Goal: Entertainment & Leisure: Consume media (video, audio)

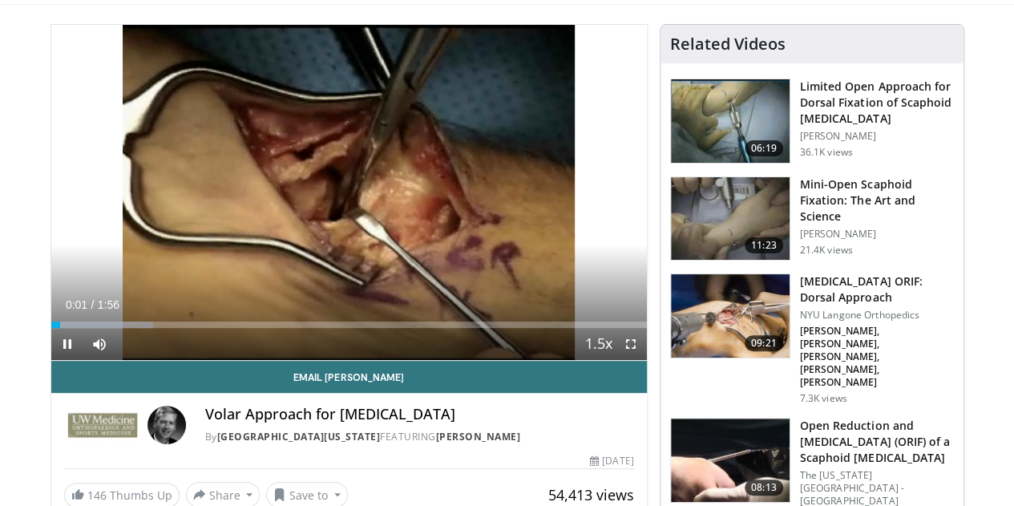
scroll to position [103, 0]
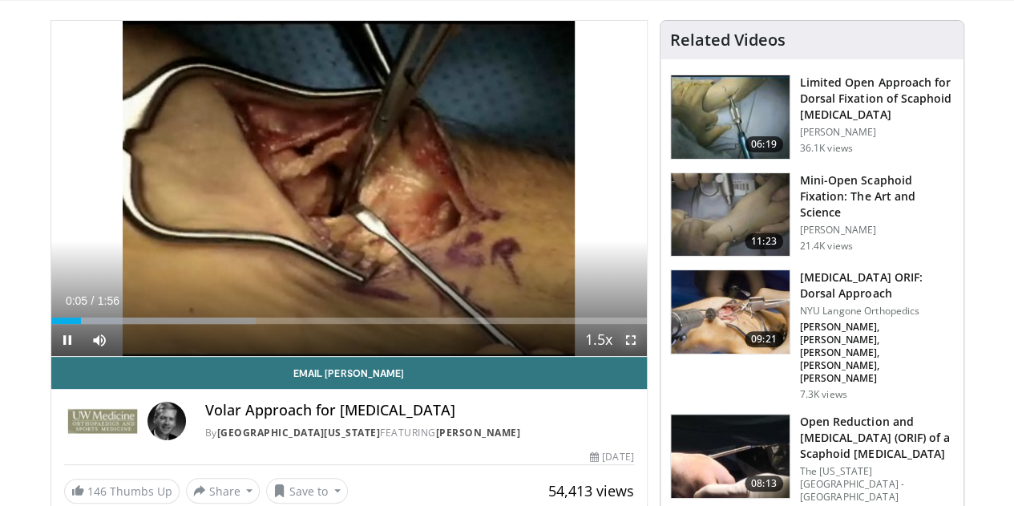
click at [642, 356] on span "Video Player" at bounding box center [631, 340] width 32 height 32
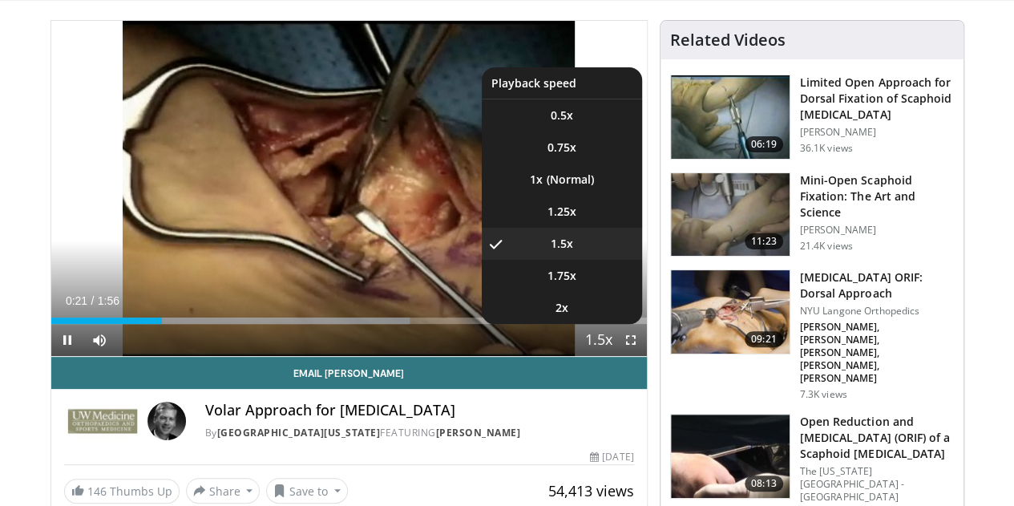
click at [610, 357] on span "Video Player" at bounding box center [599, 341] width 22 height 32
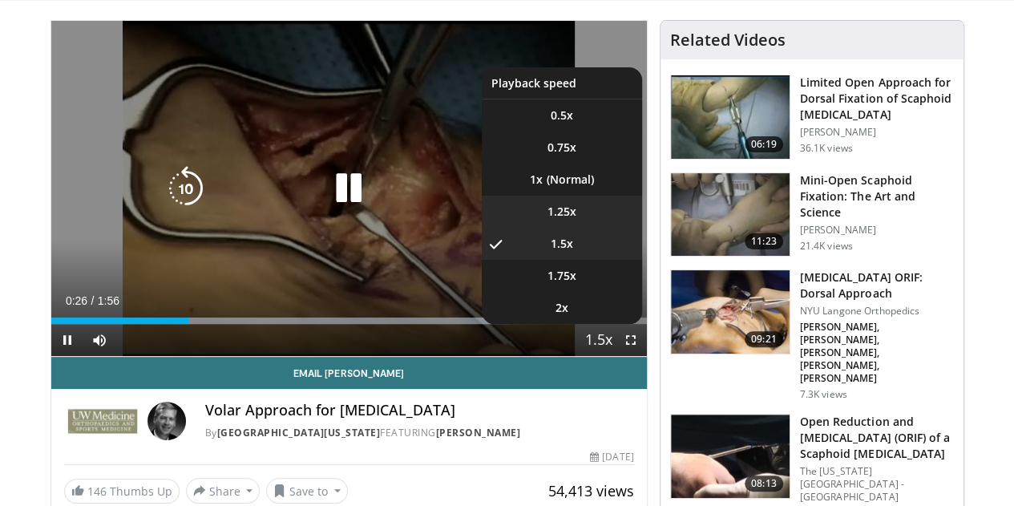
drag, startPoint x: 622, startPoint y: 375, endPoint x: 556, endPoint y: 233, distance: 156.0
click at [556, 228] on li "1.25x" at bounding box center [562, 212] width 160 height 32
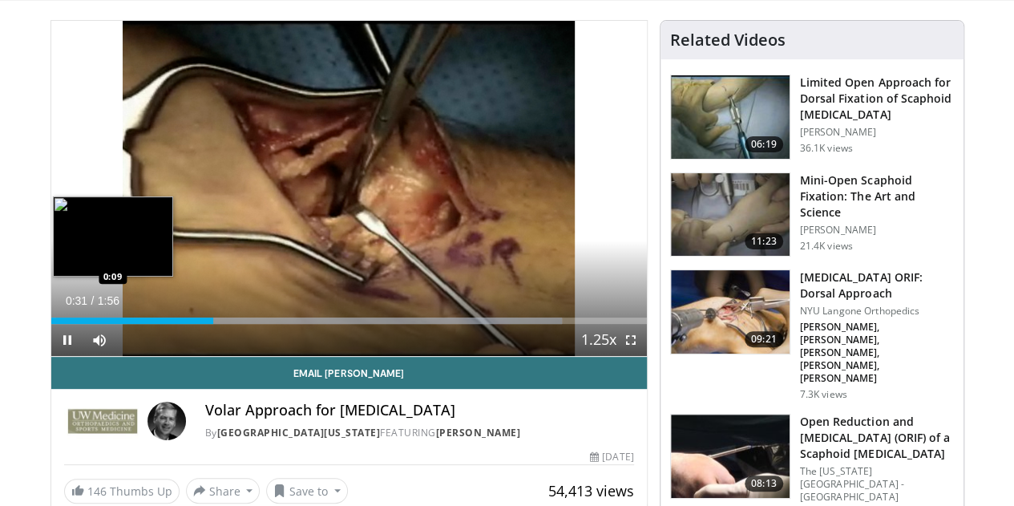
click at [61, 324] on div "Loaded : 85.78% 0:31 0:09" at bounding box center [349, 321] width 596 height 6
click at [51, 324] on div "0:06" at bounding box center [68, 321] width 34 height 6
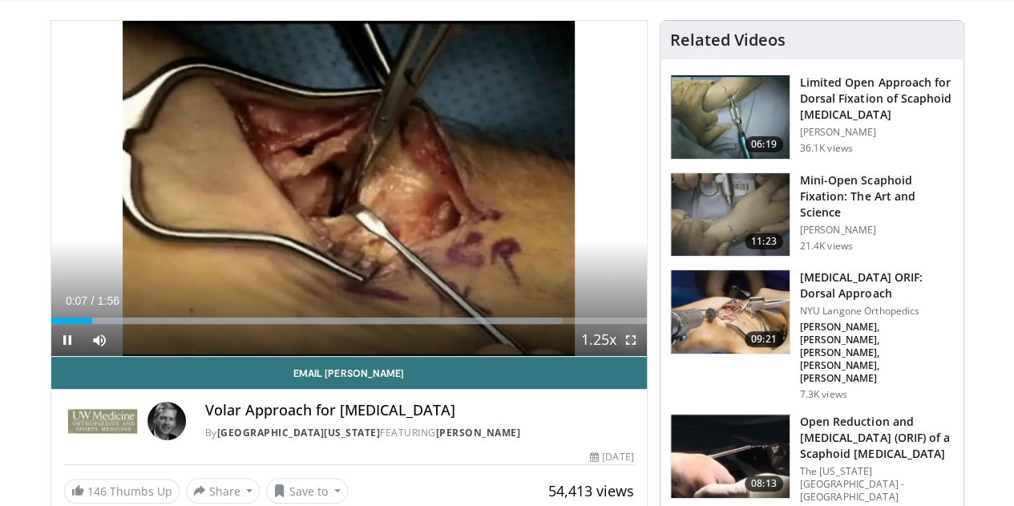
click at [643, 356] on span "Video Player" at bounding box center [631, 340] width 32 height 32
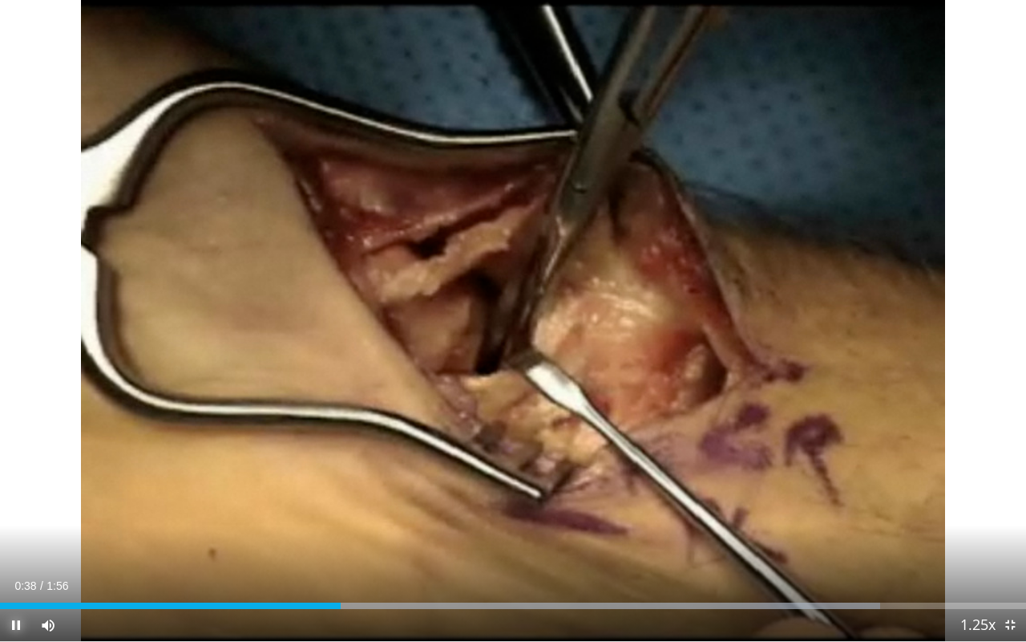
click at [18, 505] on span "Video Player" at bounding box center [16, 625] width 32 height 32
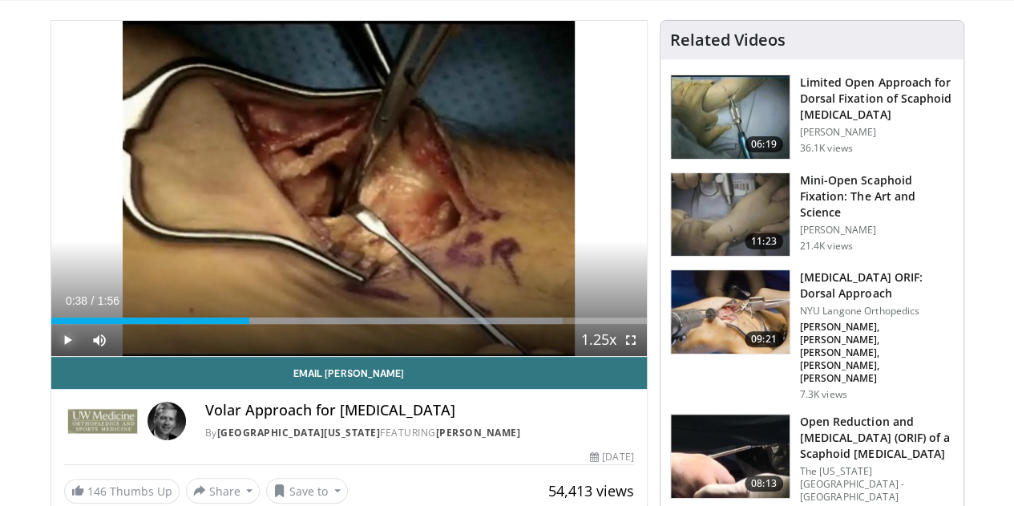
click at [51, 356] on span "Video Player" at bounding box center [67, 340] width 32 height 32
click at [640, 356] on span "Video Player" at bounding box center [631, 340] width 32 height 32
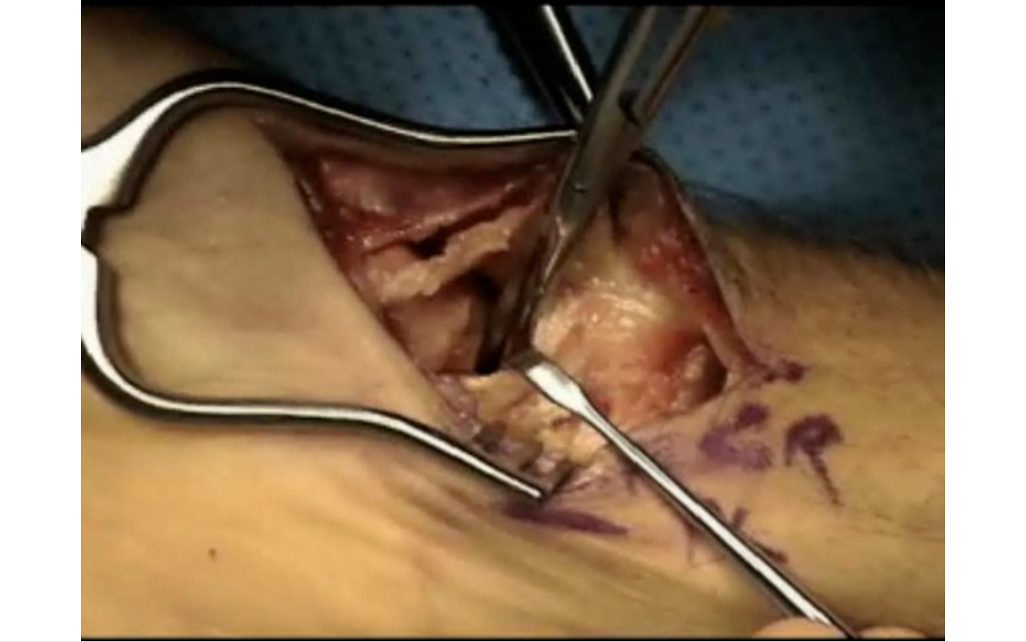
drag, startPoint x: 838, startPoint y: 501, endPoint x: 838, endPoint y: 404, distance: 97.0
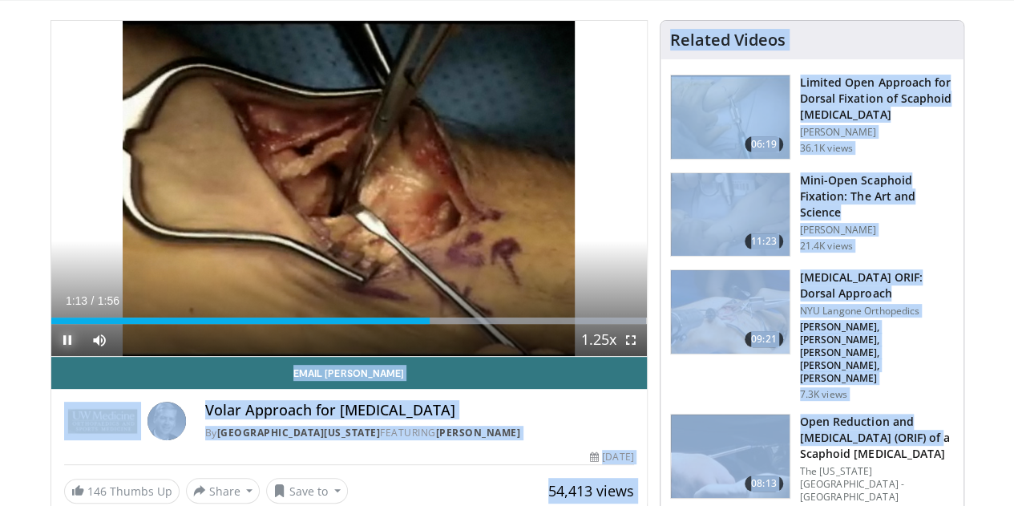
click at [51, 356] on span "Video Player" at bounding box center [67, 340] width 32 height 32
click at [901, 38] on div "Related Videos" at bounding box center [812, 39] width 284 height 19
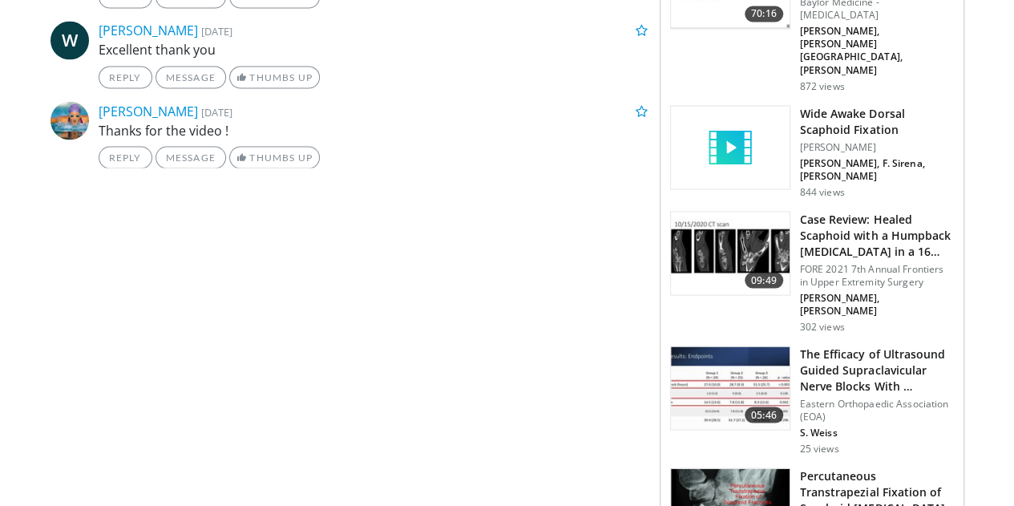
scroll to position [1455, 0]
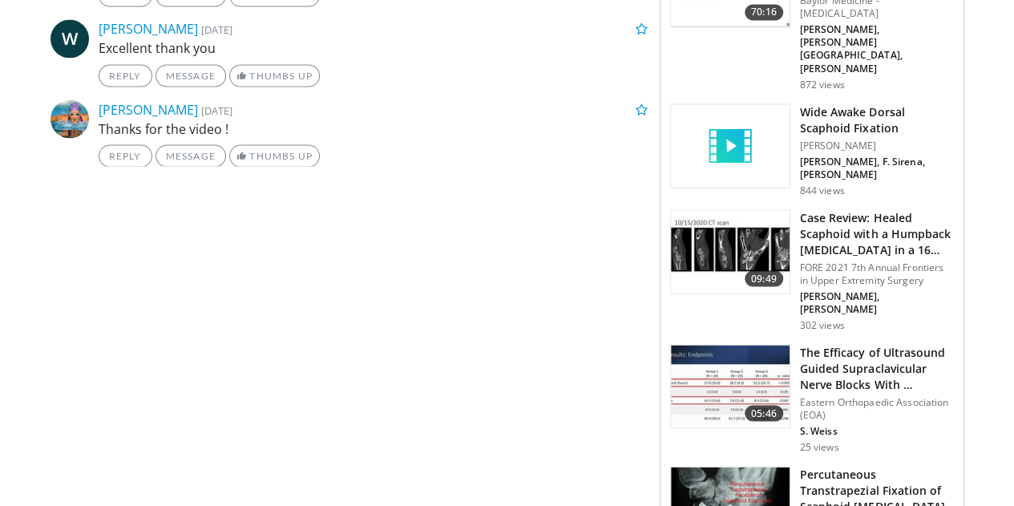
click at [877, 466] on h3 "Percutaneous Transtrapezial Fixation of Scaphoid [MEDICAL_DATA]" at bounding box center [877, 490] width 154 height 48
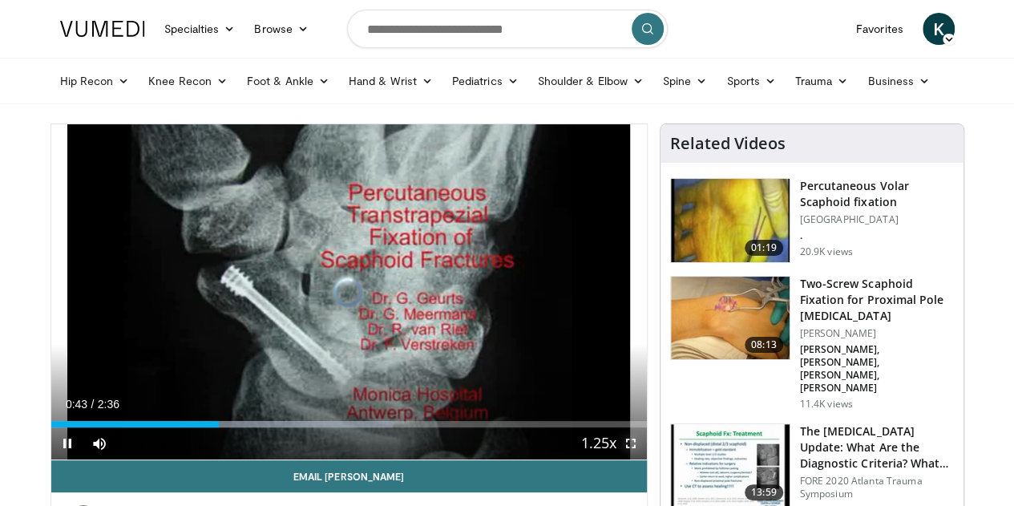
click at [647, 460] on span "Video Player" at bounding box center [631, 443] width 32 height 32
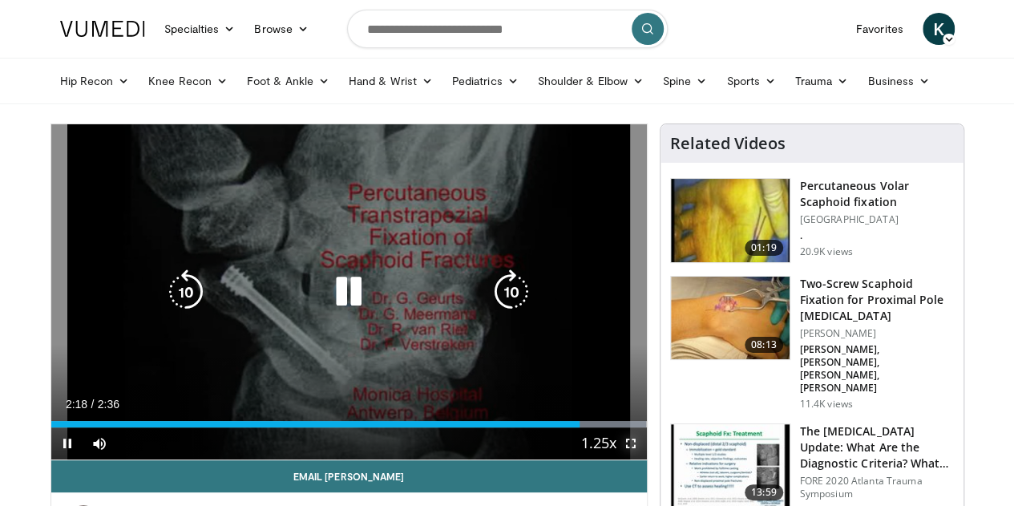
drag, startPoint x: 640, startPoint y: 461, endPoint x: 640, endPoint y: 557, distance: 96.2
click at [640, 460] on span "Video Player" at bounding box center [631, 443] width 32 height 32
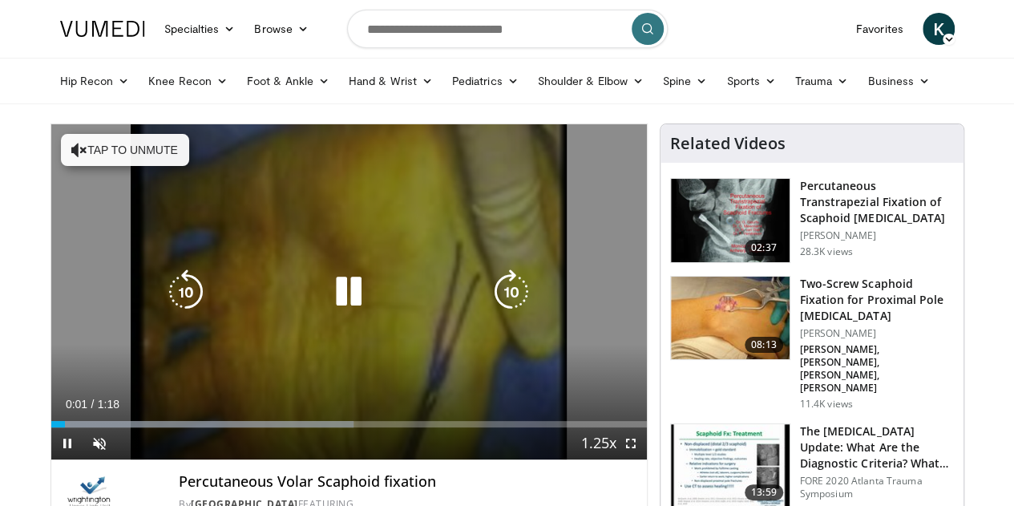
scroll to position [44, 0]
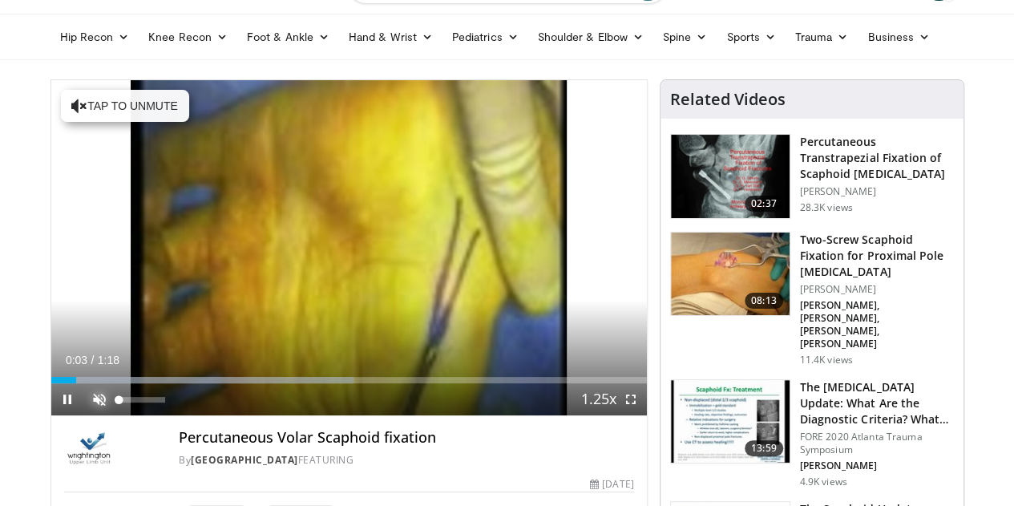
click at [83, 415] on span "Video Player" at bounding box center [99, 399] width 32 height 32
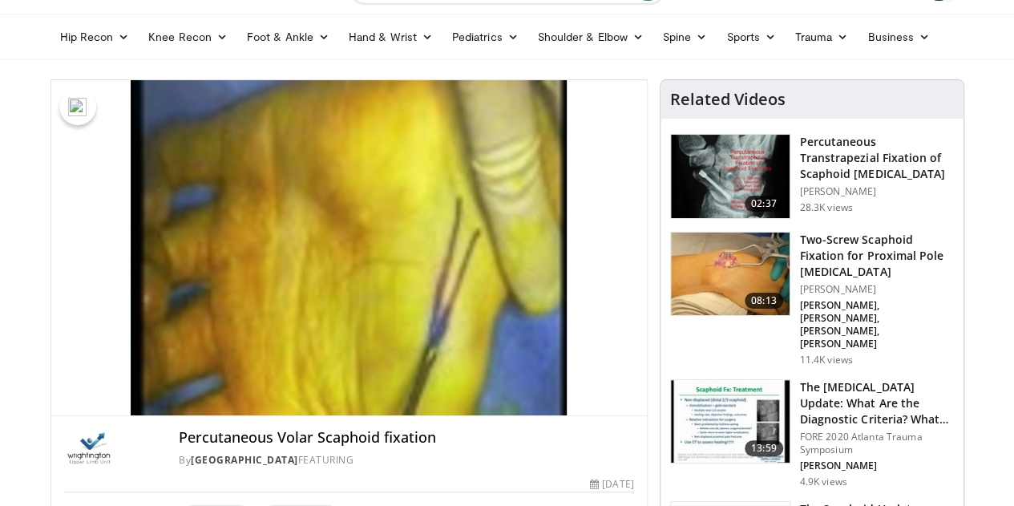
click at [647, 416] on video-js "**********" at bounding box center [349, 248] width 596 height 336
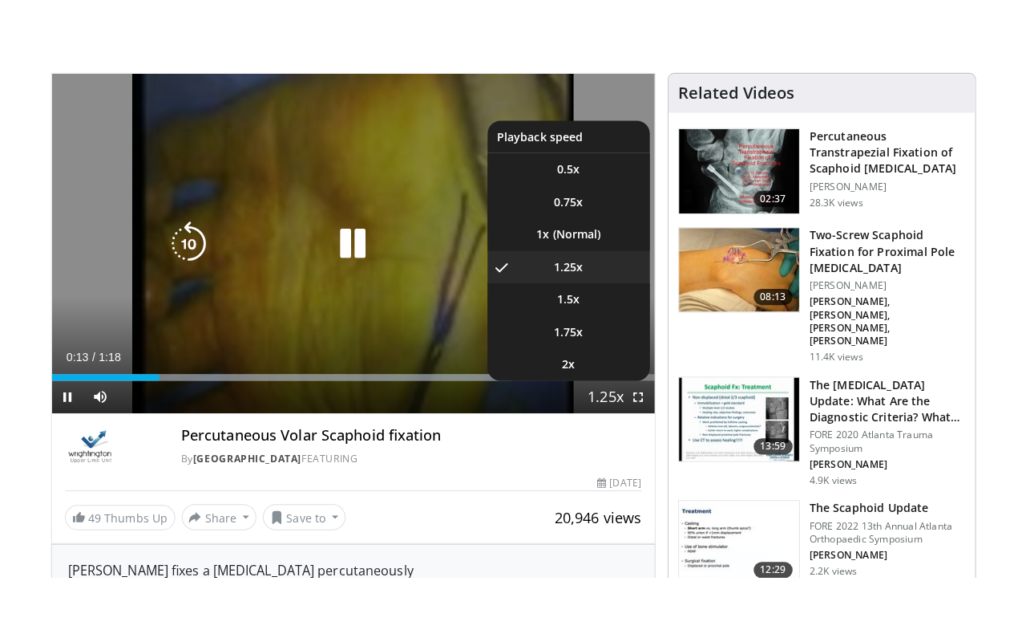
scroll to position [115, 0]
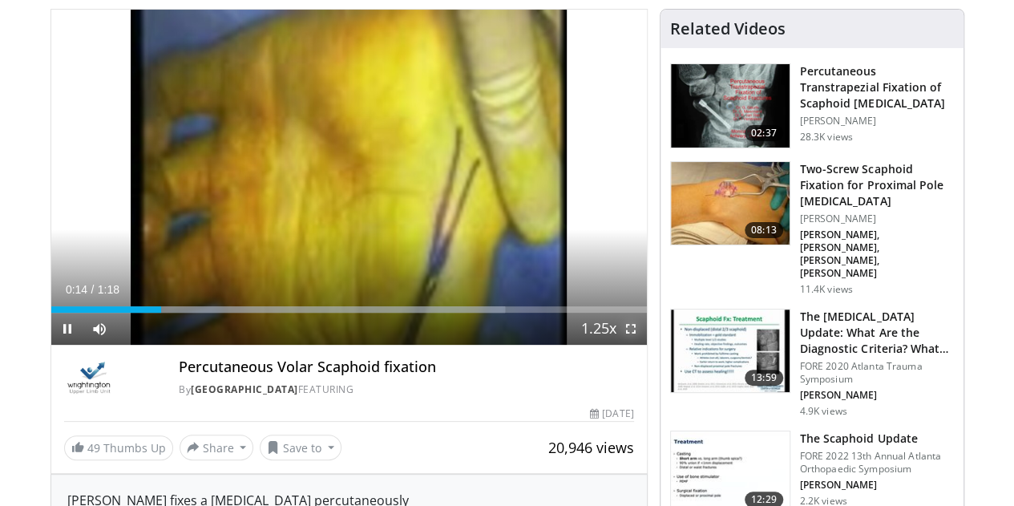
click at [642, 345] on span "Video Player" at bounding box center [631, 329] width 32 height 32
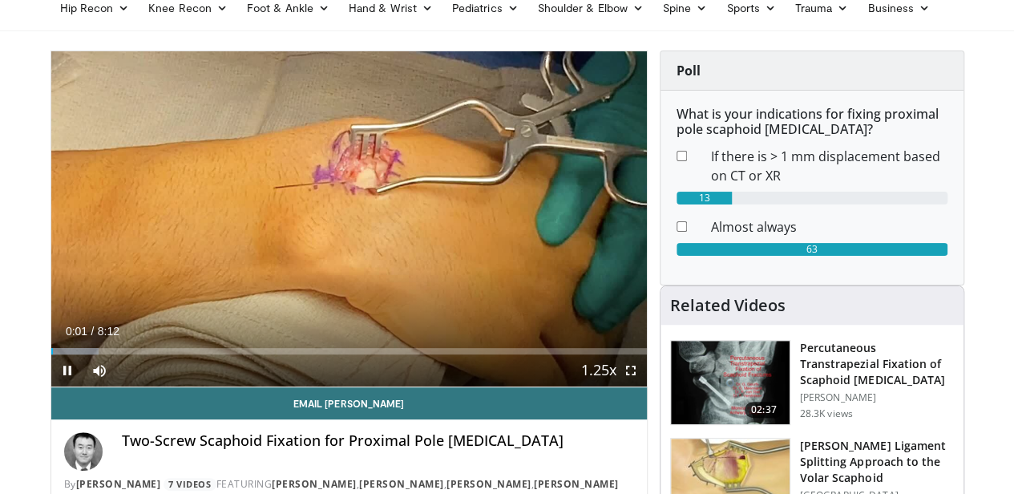
scroll to position [74, 0]
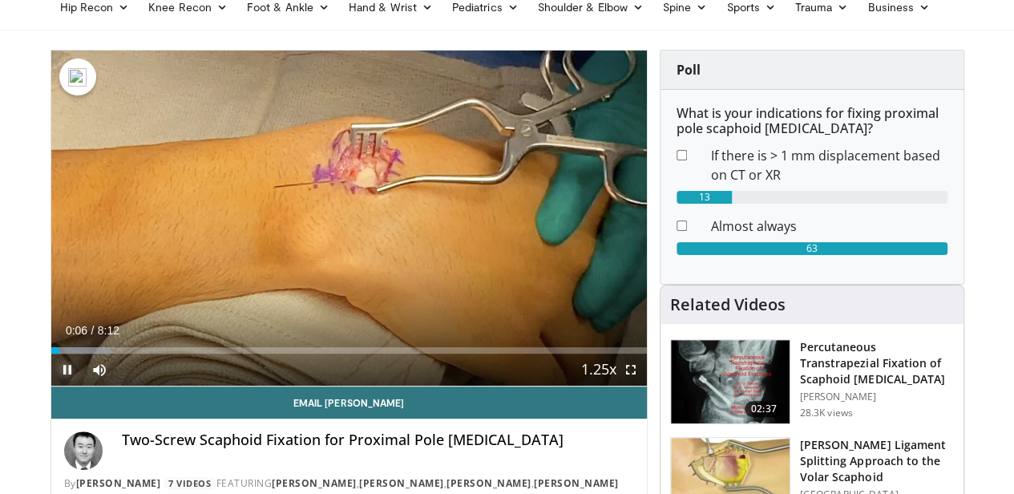
click at [51, 386] on span "Video Player" at bounding box center [67, 370] width 32 height 32
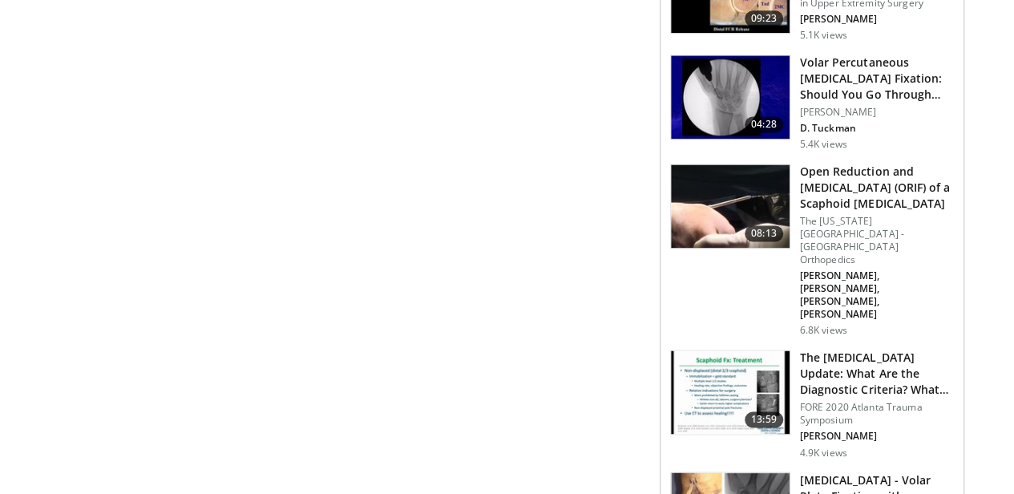
scroll to position [1082, 2]
